Goal: Information Seeking & Learning: Learn about a topic

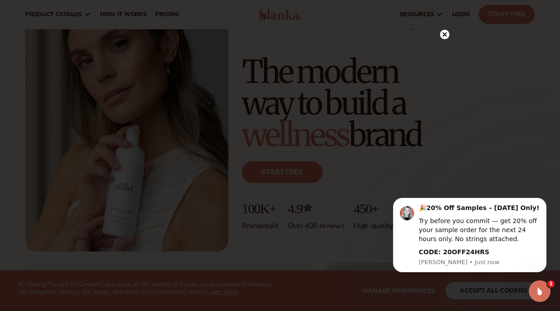
scroll to position [45, 0]
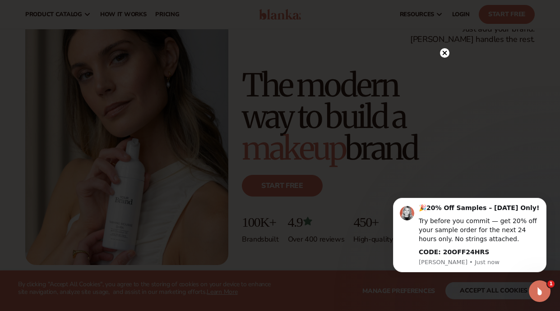
click at [444, 51] on circle at bounding box center [444, 52] width 9 height 9
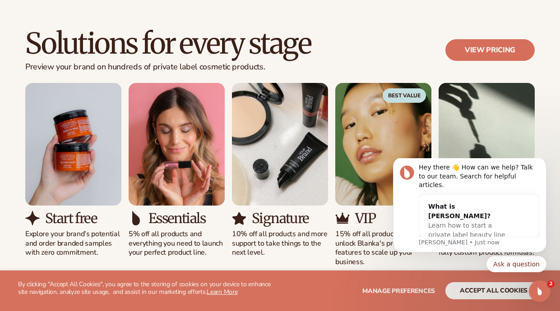
scroll to position [812, 0]
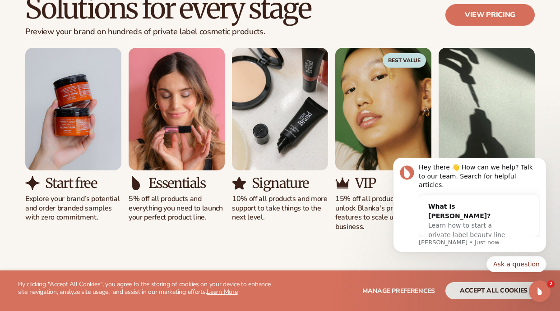
click at [81, 135] on img "1 / 5" at bounding box center [73, 109] width 96 height 123
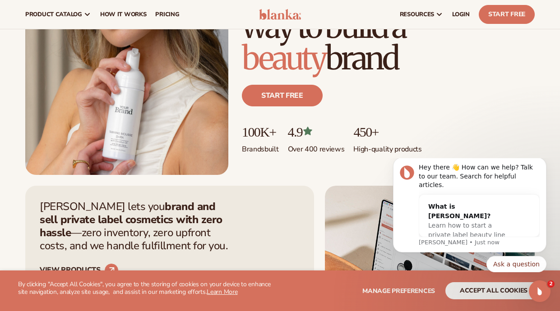
scroll to position [0, 0]
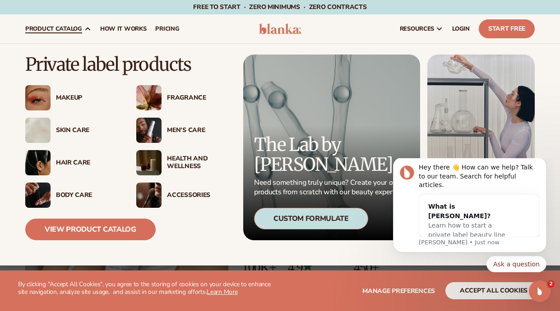
click at [176, 158] on div "Health And Wellness" at bounding box center [198, 162] width 62 height 15
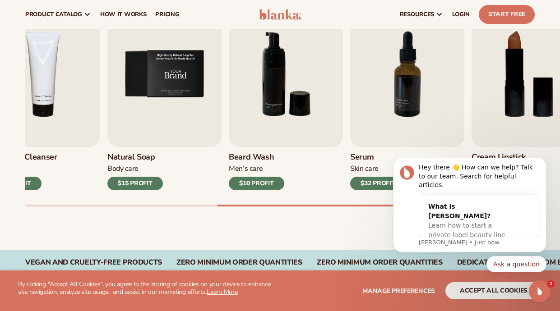
click at [151, 125] on img "5 / 9" at bounding box center [164, 74] width 114 height 146
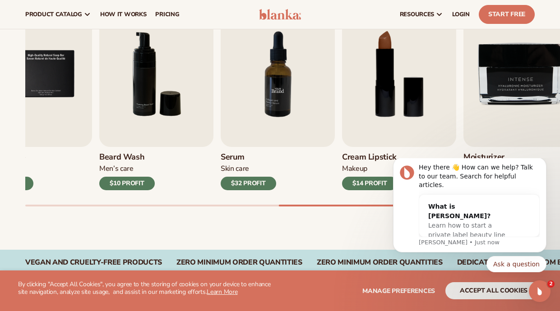
click at [243, 126] on img "7 / 9" at bounding box center [278, 74] width 114 height 146
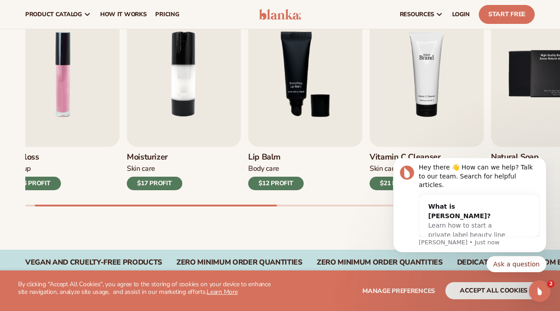
click at [483, 131] on img "4 / 9" at bounding box center [426, 74] width 114 height 146
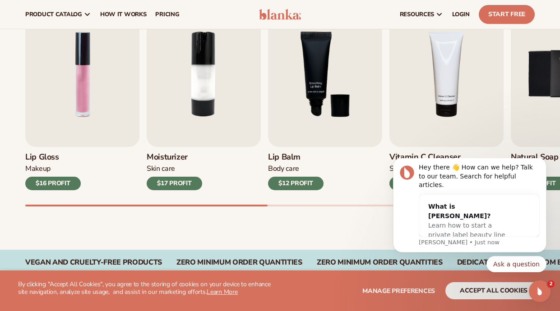
click at [156, 152] on h3 "Moisturizer" at bounding box center [174, 157] width 55 height 10
click at [203, 115] on img "2 / 9" at bounding box center [204, 74] width 114 height 146
click at [199, 98] on img "2 / 9" at bounding box center [204, 74] width 114 height 146
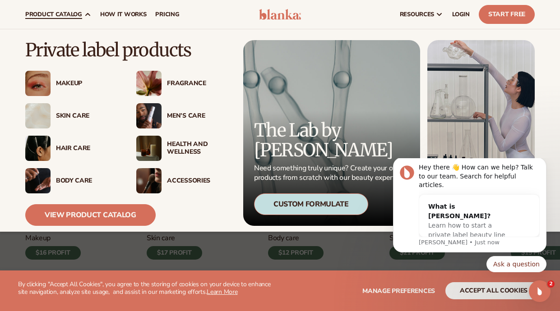
scroll to position [90, 0]
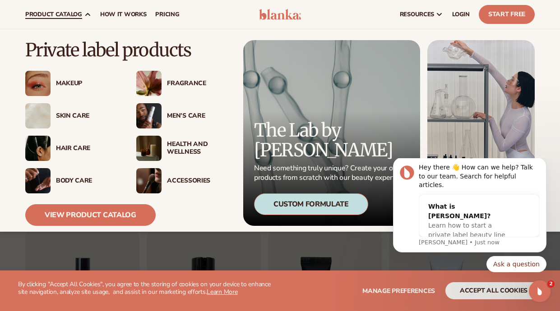
click at [74, 147] on div "Hair Care" at bounding box center [87, 149] width 62 height 8
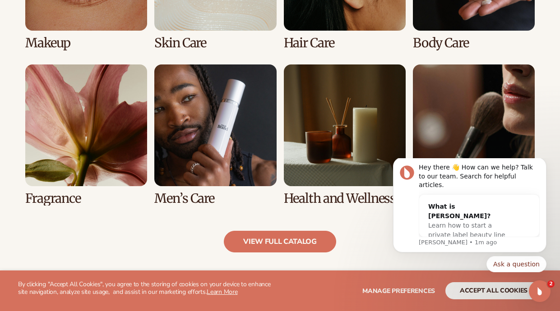
scroll to position [767, 0]
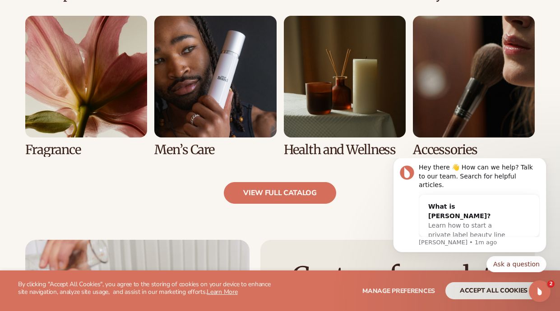
click at [338, 147] on link "7 / 8" at bounding box center [345, 86] width 122 height 141
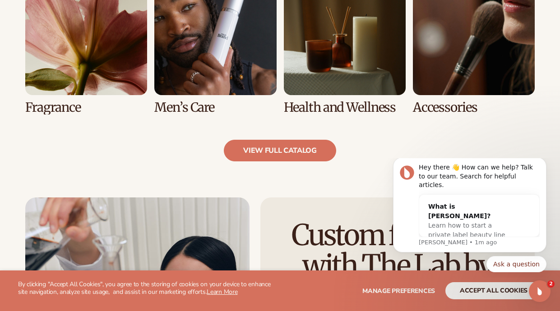
scroll to position [857, 0]
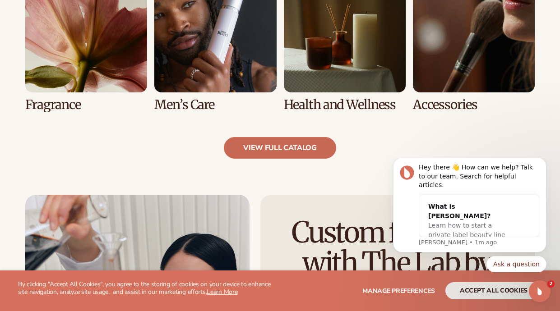
click at [282, 158] on link "view full catalog" at bounding box center [280, 148] width 112 height 22
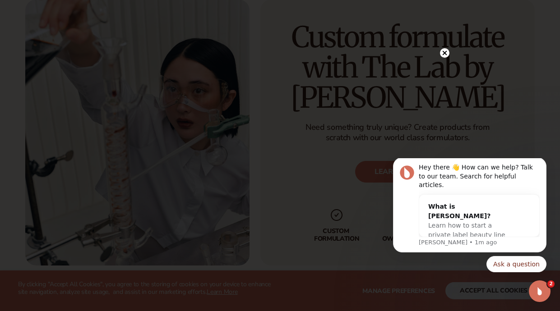
scroll to position [1082, 0]
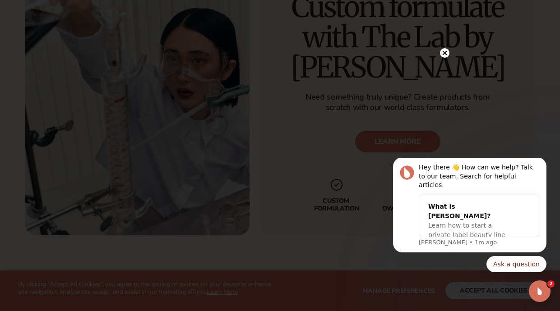
click at [444, 52] on icon at bounding box center [444, 53] width 5 height 5
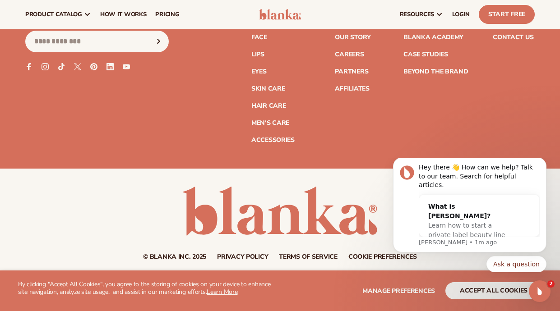
scroll to position [1533, 0]
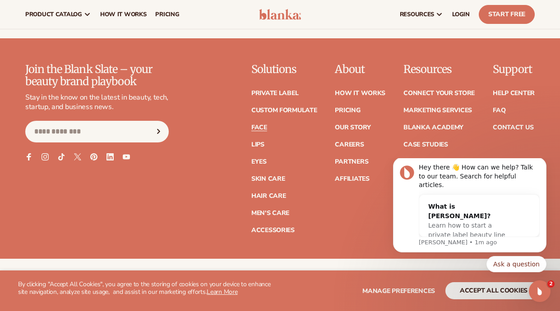
click at [262, 127] on link "Face" at bounding box center [259, 127] width 16 height 6
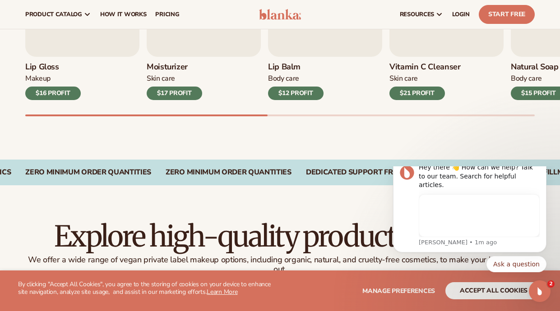
scroll to position [361, 0]
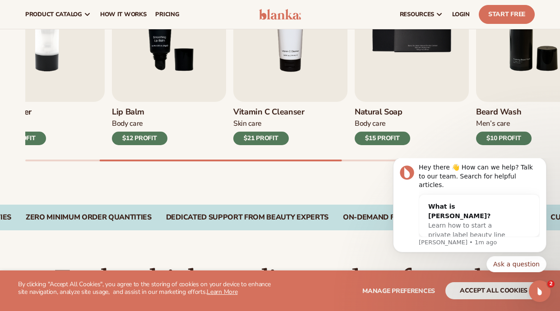
click at [112, 89] on img "3 / 9" at bounding box center [169, 29] width 114 height 146
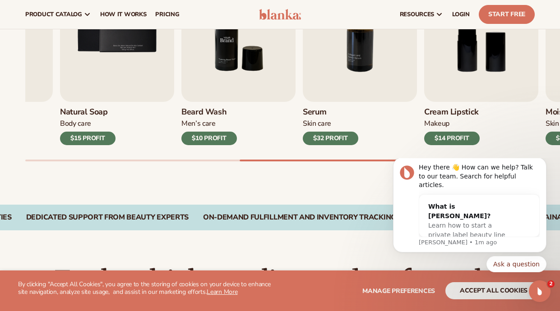
click at [181, 84] on img "6 / 9" at bounding box center [238, 29] width 114 height 146
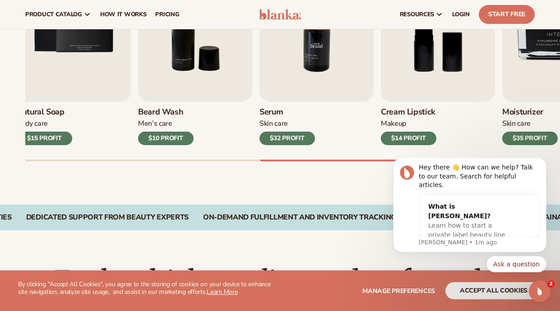
click at [259, 82] on img "7 / 9" at bounding box center [316, 29] width 114 height 146
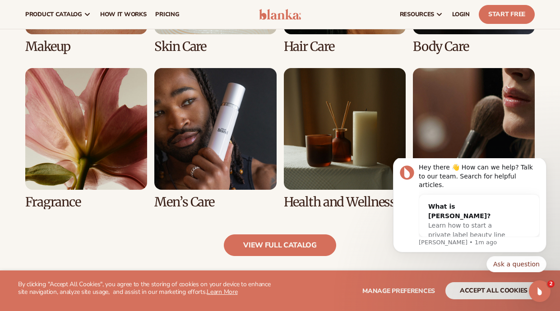
scroll to position [767, 0]
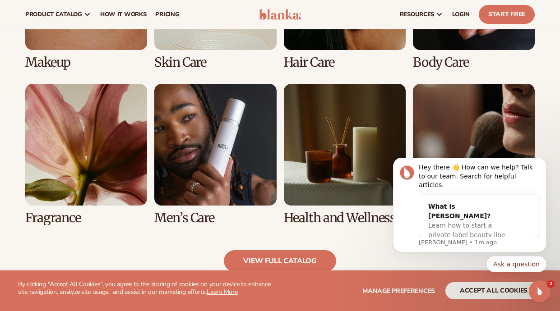
click at [351, 213] on link "7 / 8" at bounding box center [345, 154] width 122 height 141
click at [324, 213] on link "7 / 8" at bounding box center [345, 154] width 122 height 141
drag, startPoint x: 545, startPoint y: 171, endPoint x: 927, endPoint y: 331, distance: 413.8
click at [545, 163] on icon "Dismiss notification" at bounding box center [543, 160] width 5 height 5
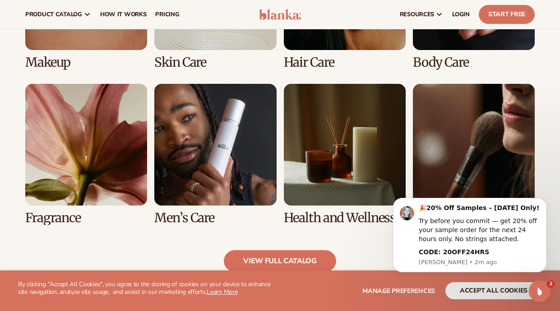
click at [314, 217] on link "7 / 8" at bounding box center [345, 154] width 122 height 141
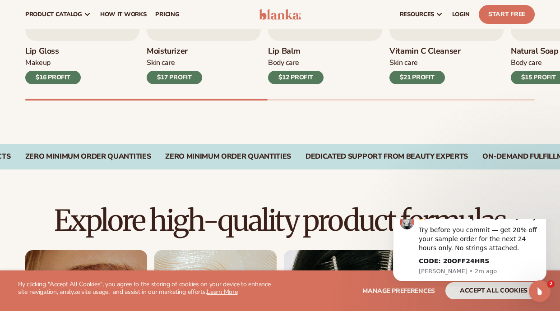
scroll to position [406, 0]
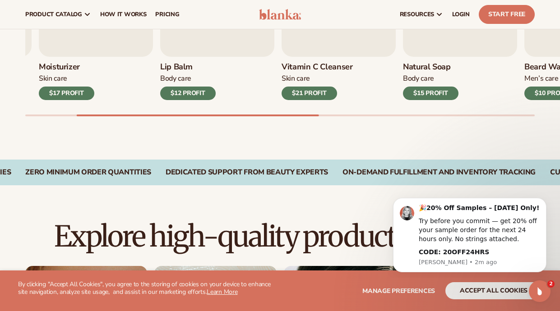
click at [281, 62] on h3 "Vitamin C Cleanser" at bounding box center [316, 67] width 71 height 10
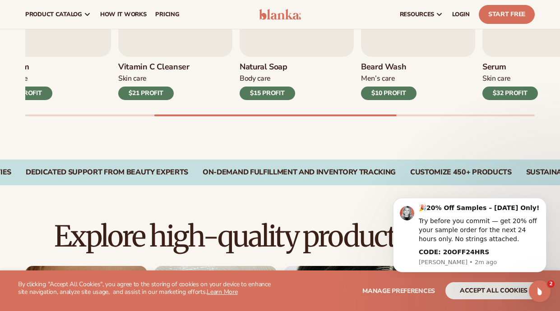
click at [361, 67] on div "Beard Wash Men’s Care $10 PROFIT" at bounding box center [418, 78] width 114 height 43
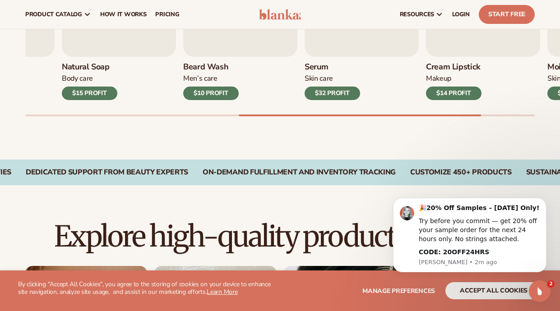
click at [359, 75] on div "Serum Skin Care $32 PROFIT" at bounding box center [361, 78] width 114 height 43
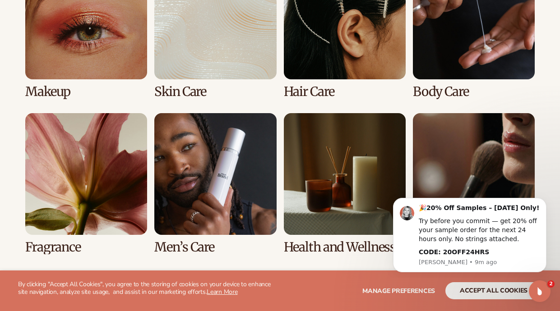
scroll to position [722, 0]
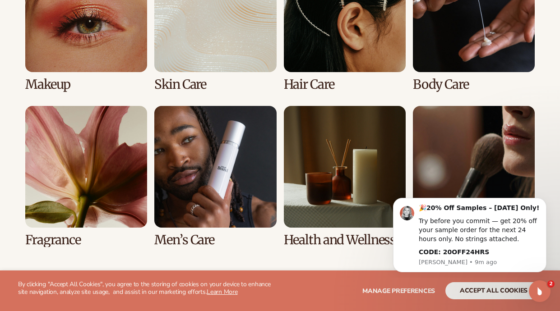
click at [43, 53] on link "1 / 8" at bounding box center [86, 20] width 122 height 141
click at [41, 55] on link "1 / 8" at bounding box center [86, 20] width 122 height 141
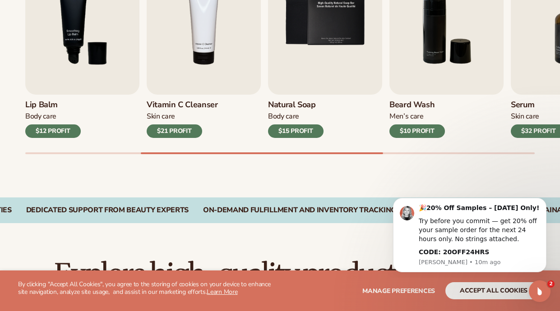
scroll to position [316, 0]
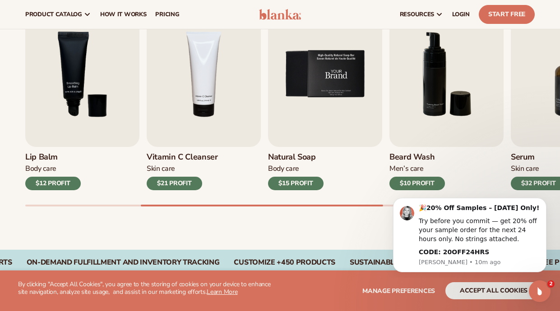
click at [327, 84] on img "5 / 9" at bounding box center [325, 74] width 114 height 146
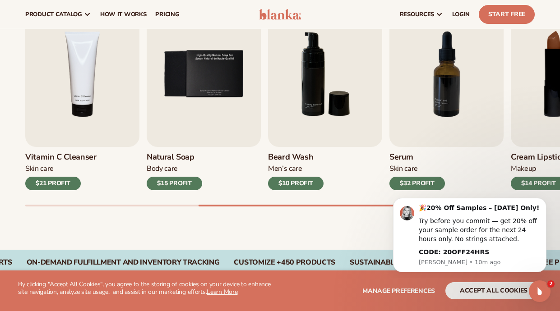
click at [176, 182] on div "$15 PROFIT" at bounding box center [174, 184] width 55 height 14
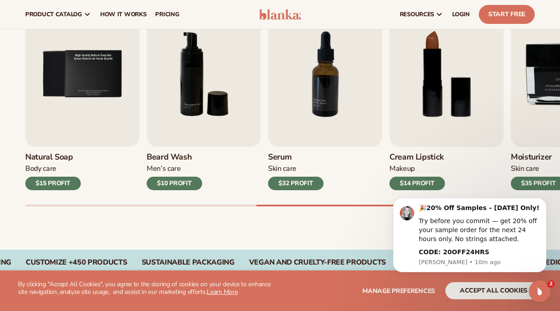
click at [189, 179] on div "$10 PROFIT" at bounding box center [174, 184] width 55 height 14
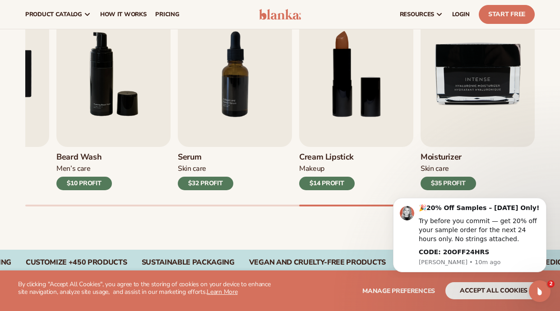
click at [217, 178] on div "$32 PROFIT" at bounding box center [205, 184] width 55 height 14
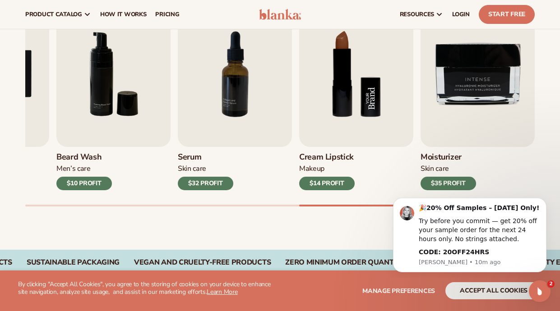
click at [309, 117] on img "8 / 9" at bounding box center [356, 74] width 114 height 146
click at [311, 116] on img "8 / 9" at bounding box center [356, 74] width 114 height 146
click at [108, 120] on img "6 / 9" at bounding box center [113, 74] width 114 height 146
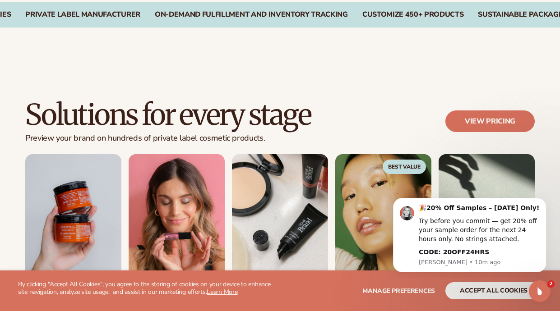
scroll to position [812, 0]
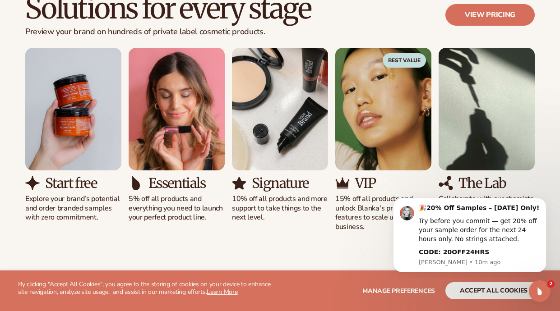
click at [297, 137] on img "3 / 5" at bounding box center [280, 109] width 96 height 123
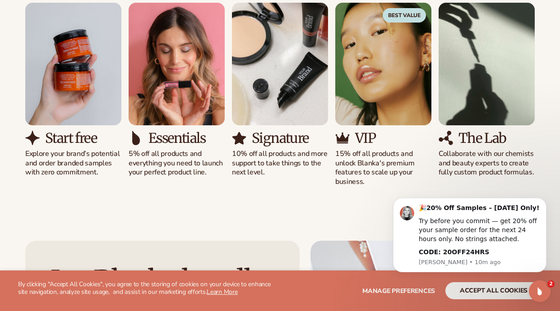
click at [280, 133] on h3 "Signature" at bounding box center [280, 138] width 57 height 15
click at [484, 134] on h3 "The Lab" at bounding box center [482, 138] width 48 height 15
click at [543, 199] on icon "Dismiss notification" at bounding box center [543, 200] width 5 height 5
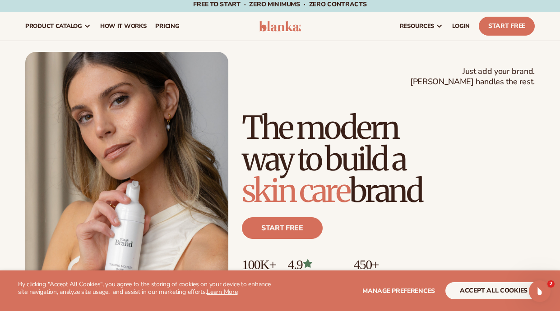
scroll to position [0, 0]
